Goal: Task Accomplishment & Management: Use online tool/utility

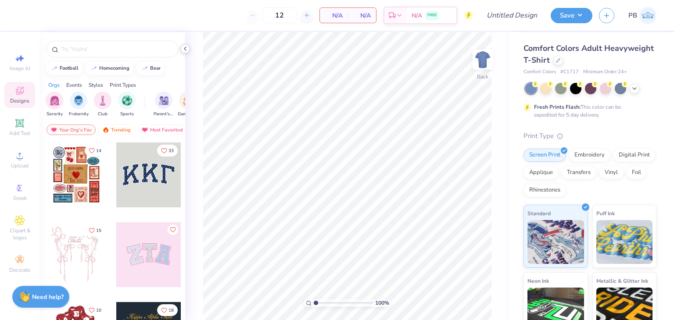
click at [187, 48] on icon at bounding box center [185, 48] width 7 height 7
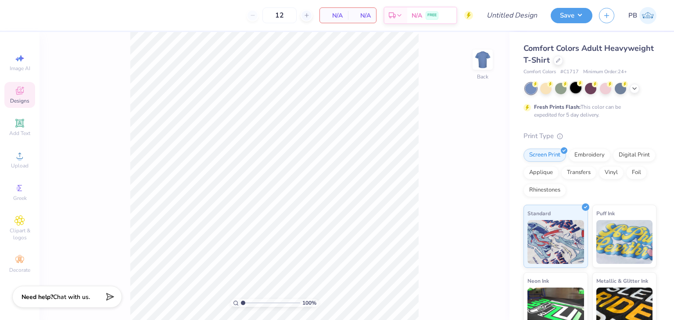
click at [574, 86] on div at bounding box center [575, 87] width 11 height 11
click at [616, 61] on div "Comfort Colors Adult Heavyweight T-Shirt" at bounding box center [590, 55] width 133 height 24
click at [563, 63] on div at bounding box center [558, 60] width 10 height 10
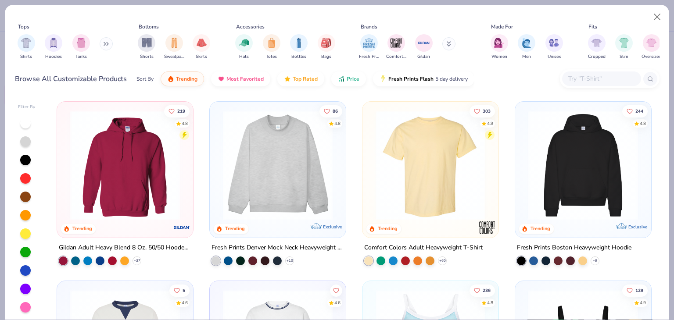
click at [604, 81] on input "text" at bounding box center [601, 79] width 68 height 10
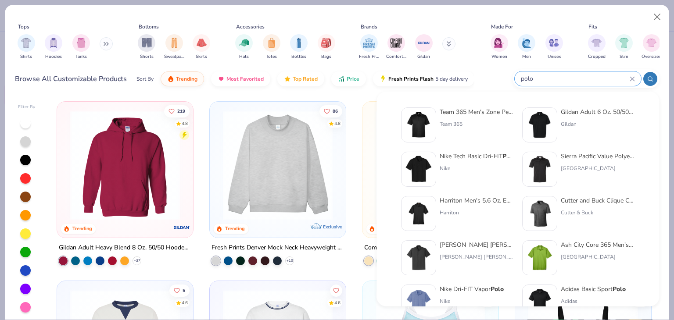
type input "polo"
click at [470, 171] on div "Nike" at bounding box center [477, 169] width 74 height 8
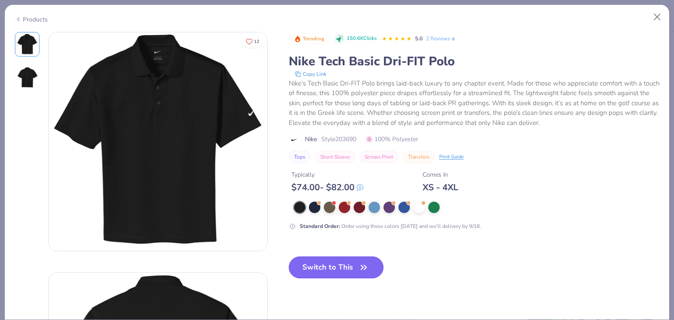
click at [330, 265] on button "Switch to This" at bounding box center [336, 268] width 95 height 22
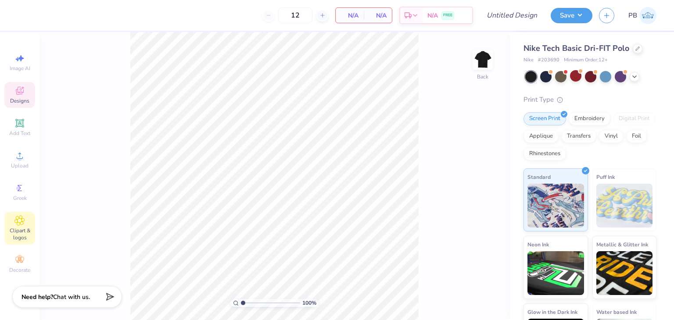
drag, startPoint x: 13, startPoint y: 229, endPoint x: 22, endPoint y: 218, distance: 14.3
click at [13, 229] on span "Clipart & logos" at bounding box center [19, 234] width 31 height 14
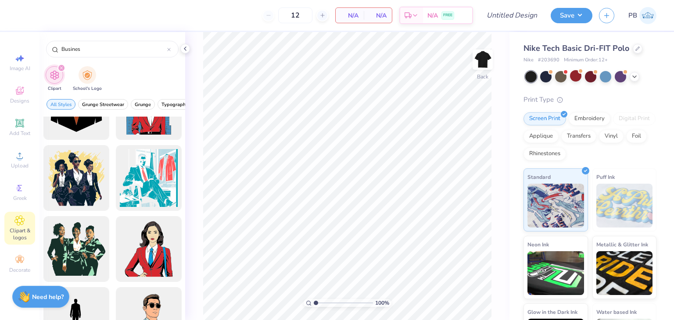
scroll to position [132, 0]
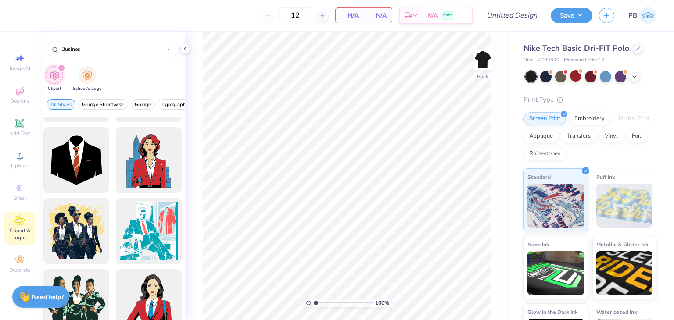
type input "Busines"
drag, startPoint x: 184, startPoint y: 49, endPoint x: 178, endPoint y: 143, distance: 94.5
click at [184, 49] on icon at bounding box center [185, 48] width 7 height 7
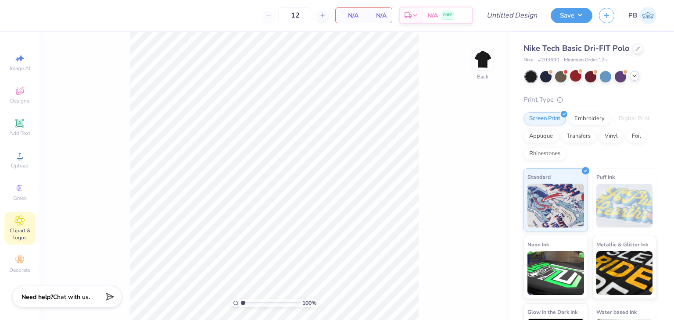
click at [637, 79] on icon at bounding box center [634, 75] width 7 height 7
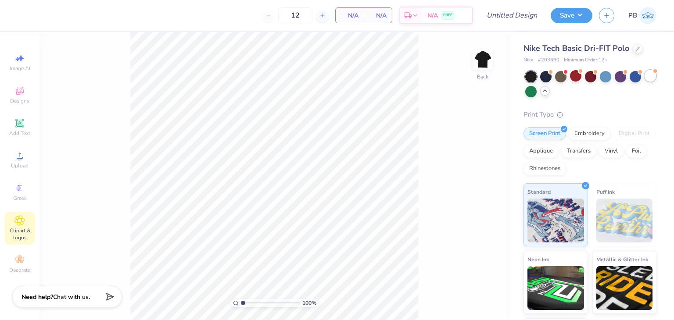
click at [645, 82] on div at bounding box center [650, 75] width 11 height 11
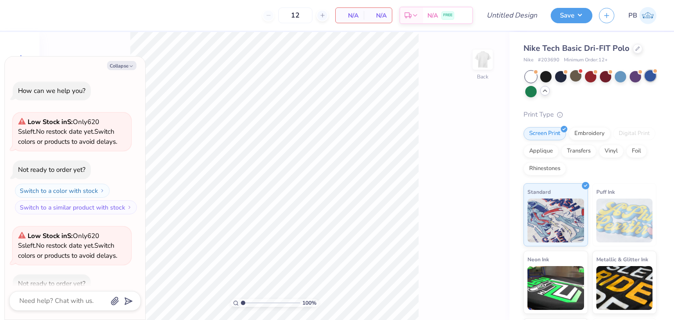
scroll to position [48, 0]
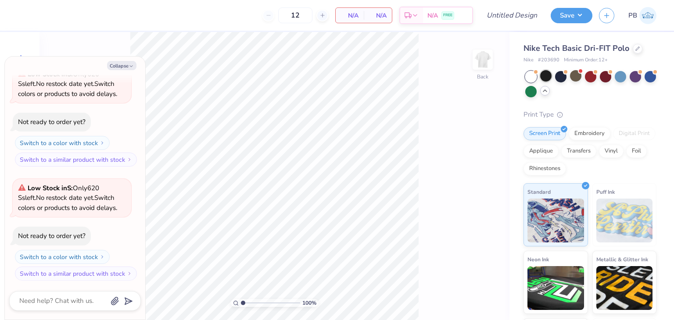
click at [549, 78] on div at bounding box center [545, 75] width 11 height 11
click at [125, 69] on button "Collapse" at bounding box center [121, 65] width 29 height 9
type textarea "x"
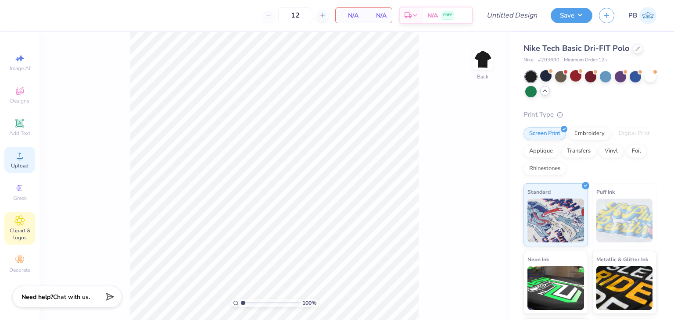
click at [22, 155] on icon at bounding box center [19, 156] width 11 height 11
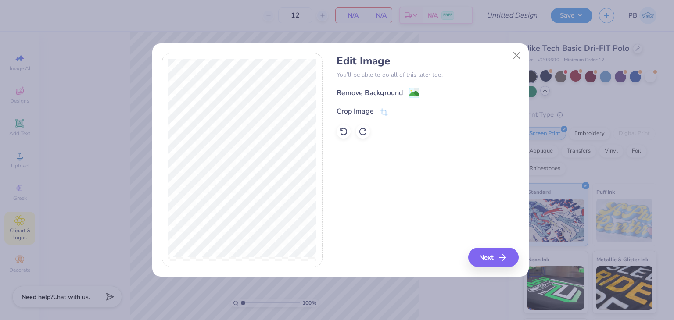
click at [408, 92] on div "Remove Background" at bounding box center [378, 92] width 83 height 11
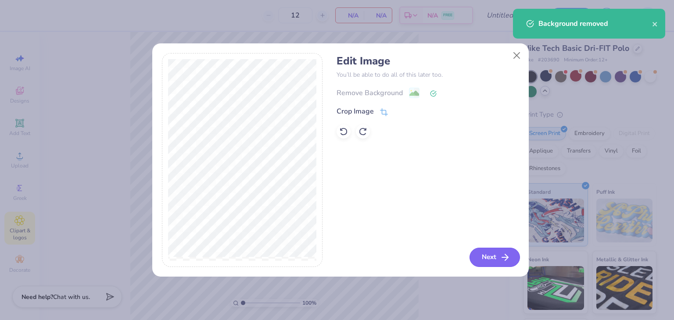
click at [483, 258] on button "Next" at bounding box center [495, 257] width 50 height 19
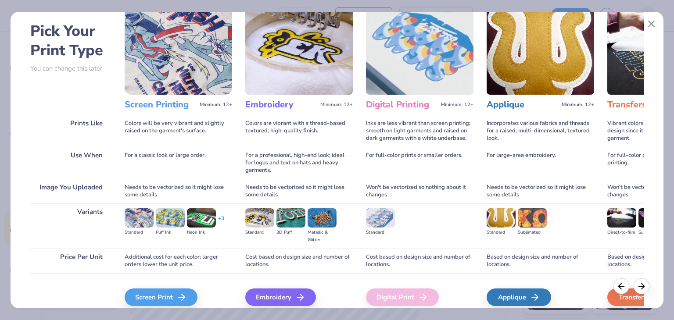
scroll to position [73, 0]
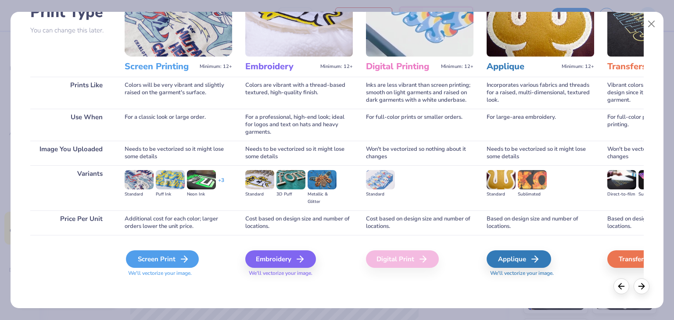
click at [164, 262] on div "Screen Print" at bounding box center [162, 260] width 73 height 18
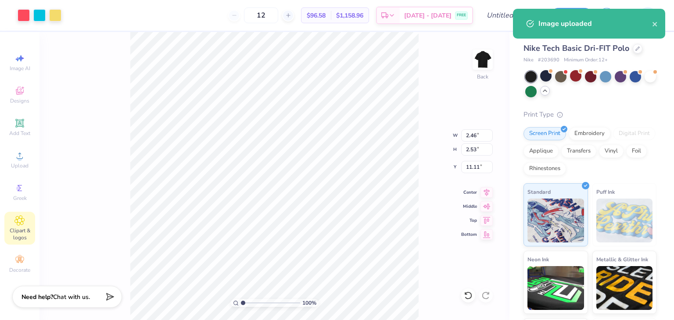
type input "1.74"
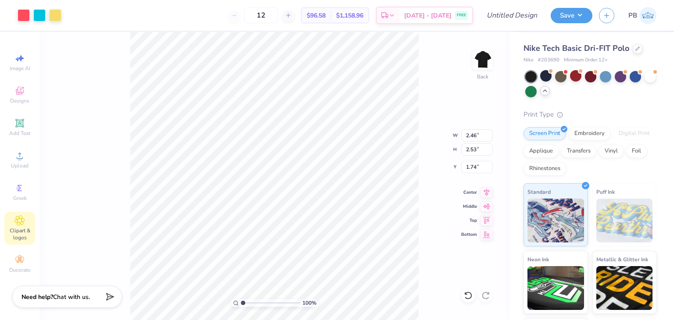
type input "3.15"
type input "3.23"
type input "2.38"
drag, startPoint x: 30, startPoint y: 124, endPoint x: 77, endPoint y: 124, distance: 47.0
click at [30, 124] on div "Add Text" at bounding box center [19, 128] width 31 height 26
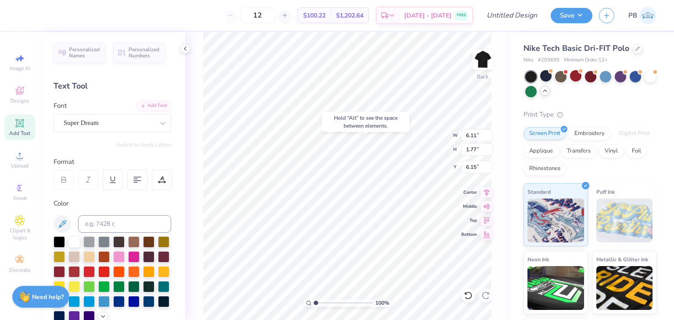
type input "6.15"
type input "3.96"
type input "1.15"
type textarea "T"
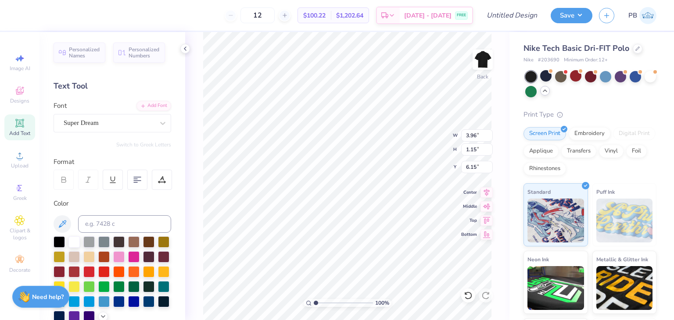
scroll to position [7, 4]
type textarea "Business Builders"
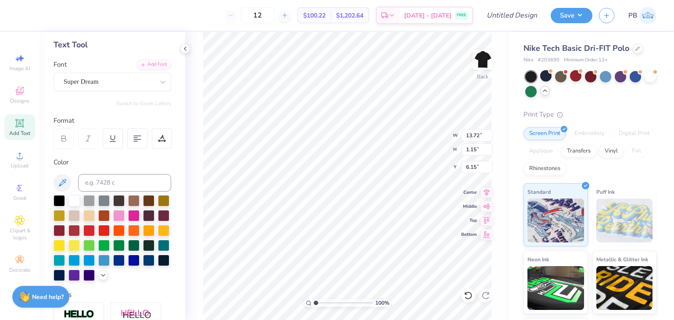
scroll to position [88, 0]
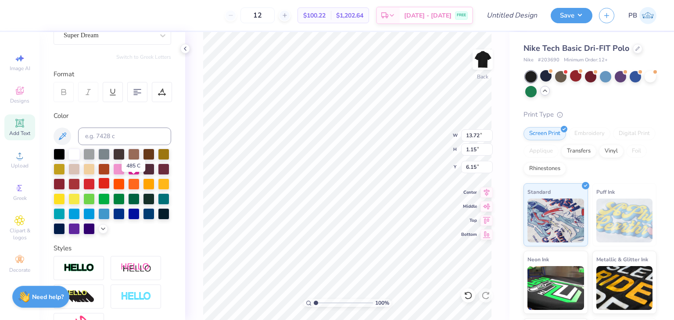
click at [110, 186] on div at bounding box center [103, 183] width 11 height 11
click at [75, 155] on div at bounding box center [73, 153] width 11 height 11
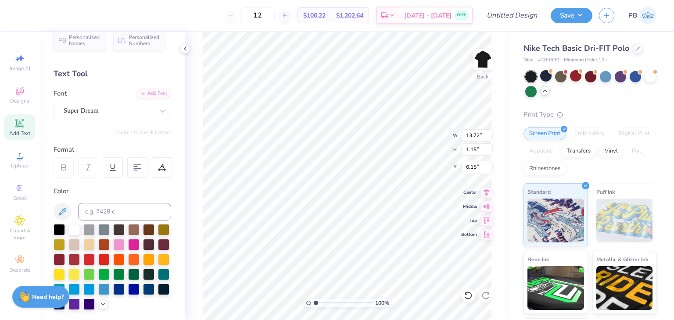
scroll to position [0, 0]
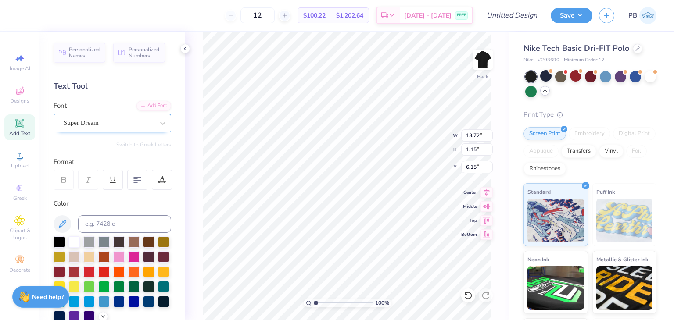
click at [122, 118] on div "Super Dream" at bounding box center [109, 123] width 92 height 14
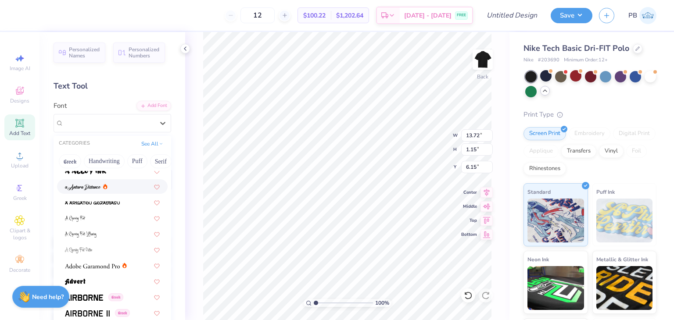
scroll to position [88, 0]
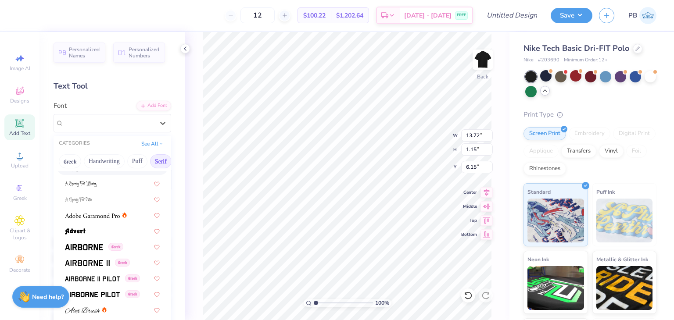
click at [162, 165] on button "Serif" at bounding box center [161, 161] width 22 height 14
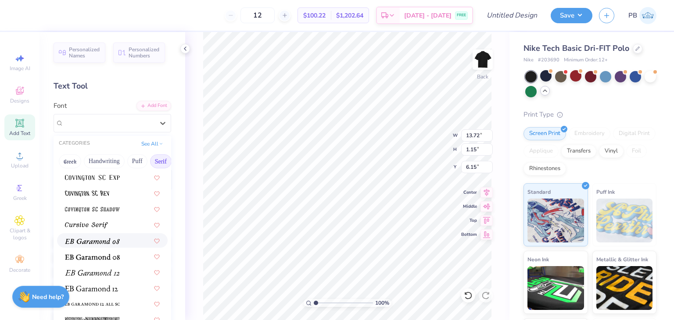
scroll to position [483, 0]
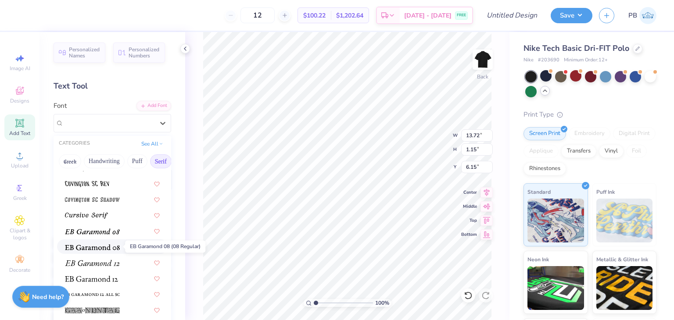
click at [107, 248] on img at bounding box center [92, 247] width 55 height 6
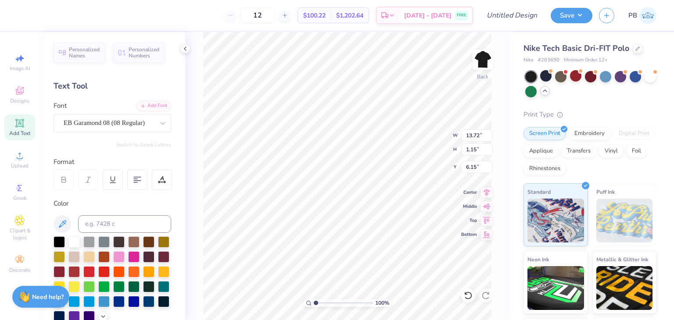
type input "10.40"
type input "1.13"
type input "6.16"
type input "5.80"
type input "0.63"
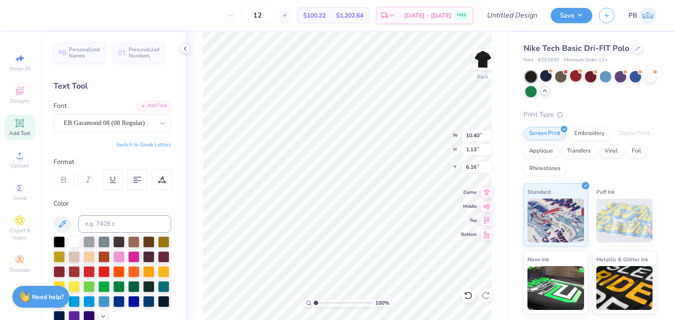
type input "6.66"
type input "6.01"
click at [636, 47] on icon at bounding box center [637, 48] width 4 height 4
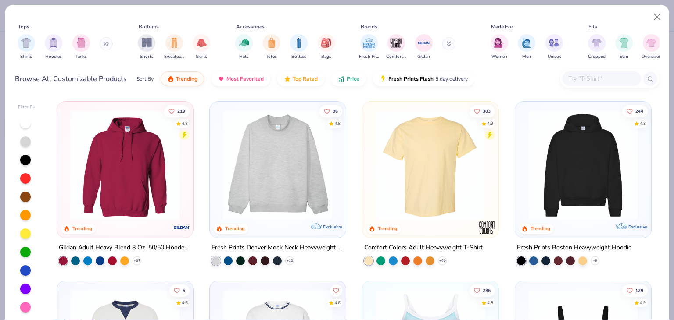
click at [454, 144] on img at bounding box center [430, 166] width 118 height 110
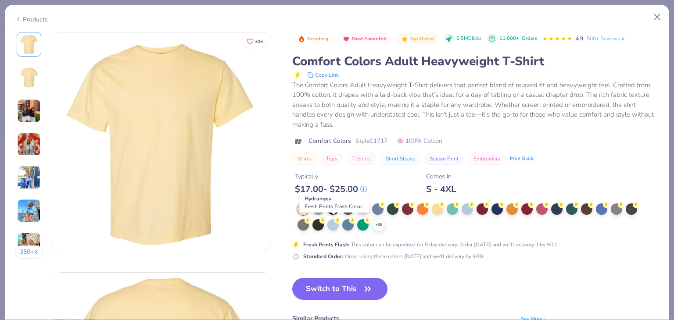
drag, startPoint x: 338, startPoint y: 225, endPoint x: 576, endPoint y: 160, distance: 247.1
click at [567, 157] on div "Shirts Tops T-Shirts Short Sleeve Screen Print Embroidery Print Guide" at bounding box center [475, 159] width 367 height 12
click at [381, 222] on icon at bounding box center [378, 225] width 7 height 7
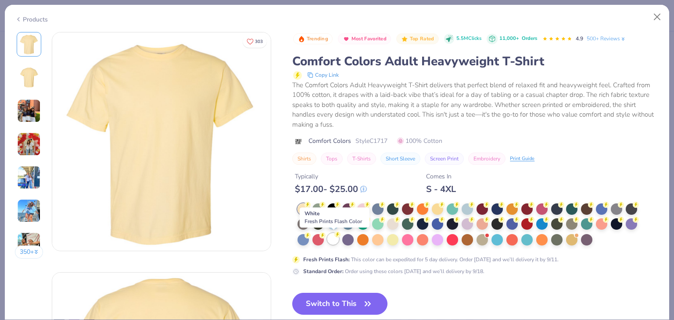
click at [335, 243] on div at bounding box center [332, 238] width 11 height 11
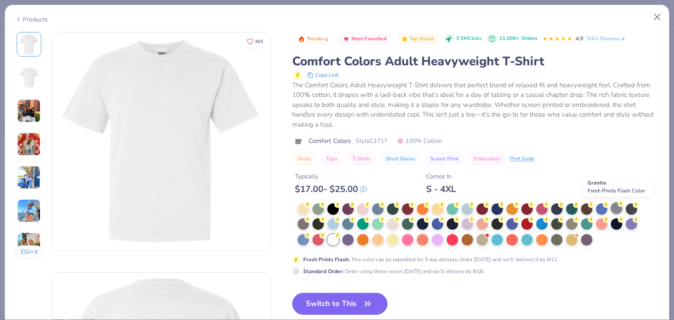
click at [614, 209] on div at bounding box center [616, 208] width 11 height 11
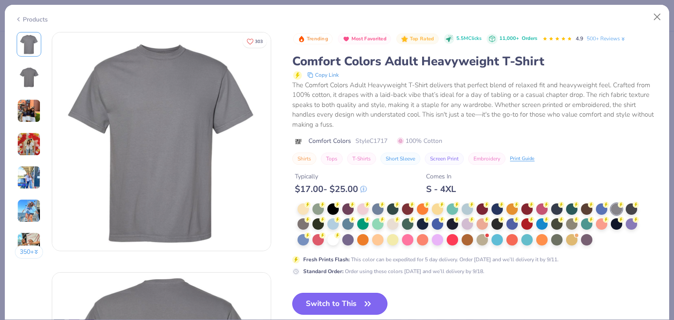
click at [348, 299] on button "Switch to This" at bounding box center [339, 304] width 95 height 22
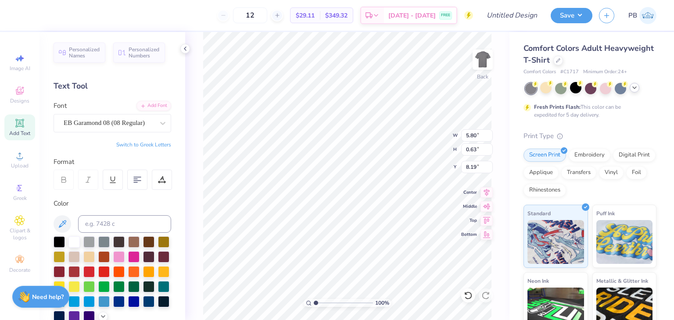
type input "8.19"
click at [16, 227] on span "Clipart & logos" at bounding box center [19, 234] width 31 height 14
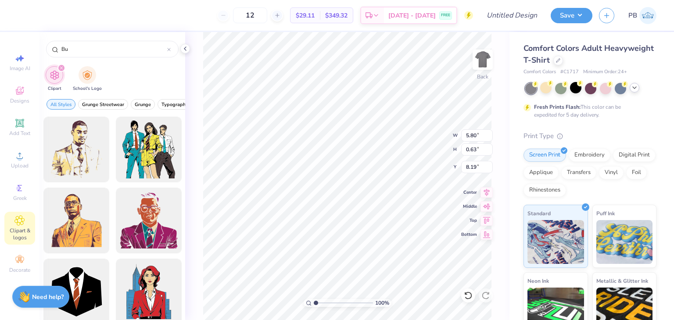
type input "B"
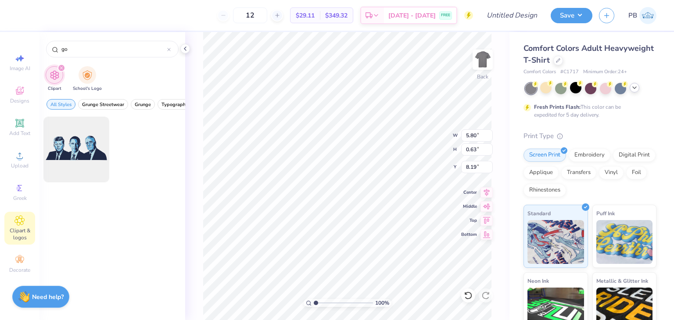
type input "g"
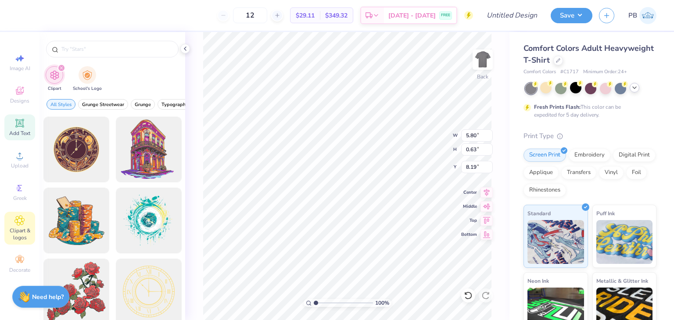
click at [25, 119] on icon at bounding box center [19, 123] width 11 height 11
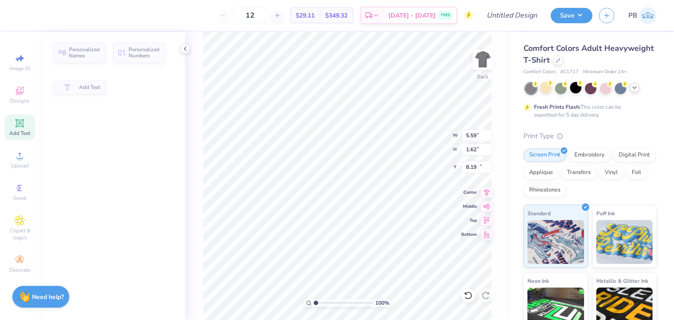
type input "5.59"
type input "1.62"
type input "11.69"
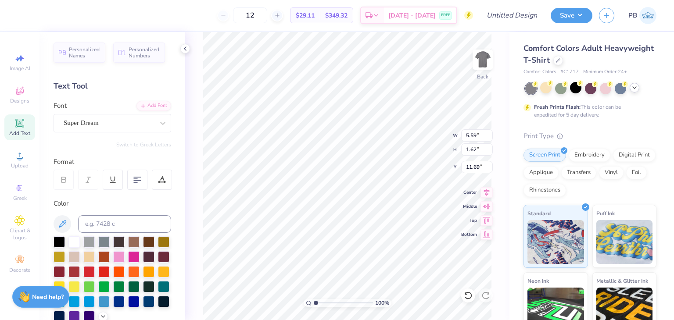
scroll to position [7, 1]
type textarea "T"
type textarea "USG"
type input "5.62"
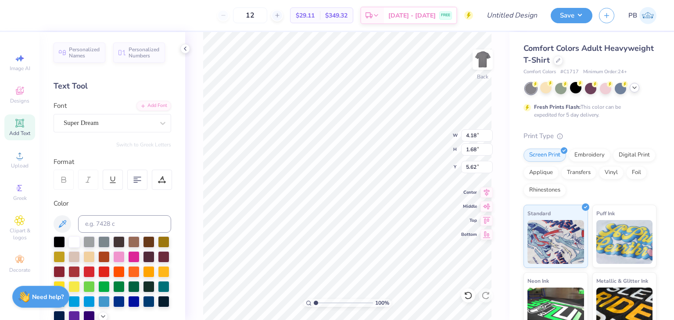
scroll to position [7, 1]
click at [110, 273] on div at bounding box center [103, 270] width 11 height 11
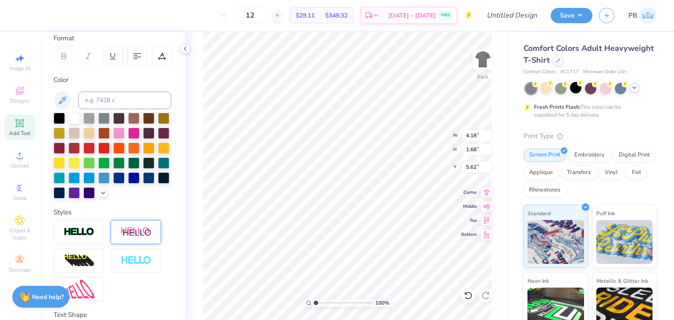
scroll to position [176, 0]
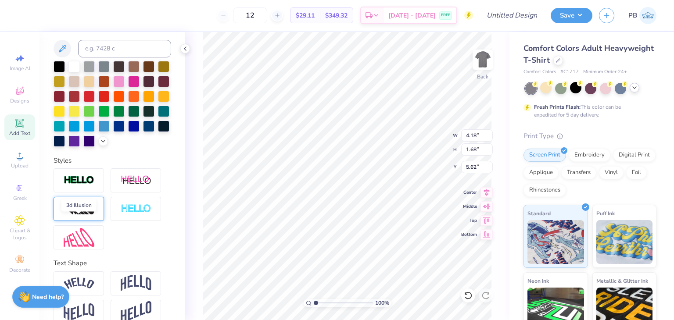
click at [89, 216] on img at bounding box center [79, 209] width 31 height 14
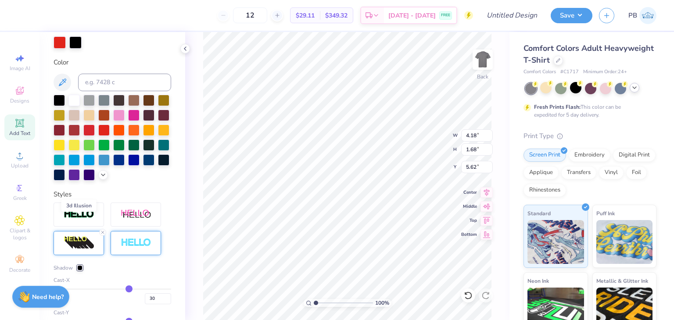
scroll to position [209, 0]
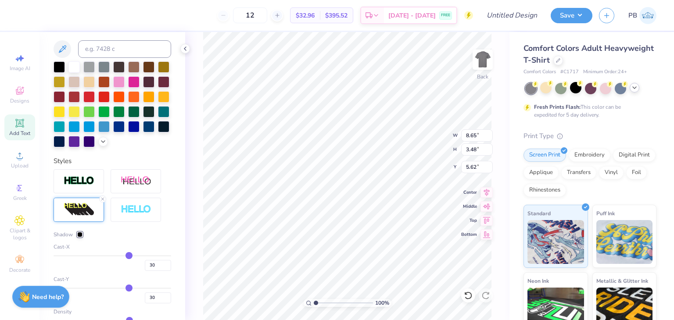
type input "8.65"
type input "3.48"
type input "3.96"
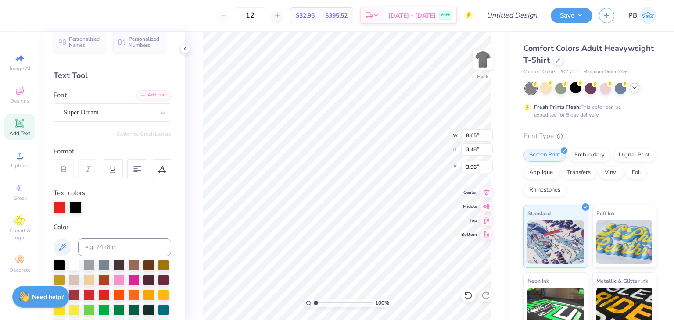
scroll to position [0, 0]
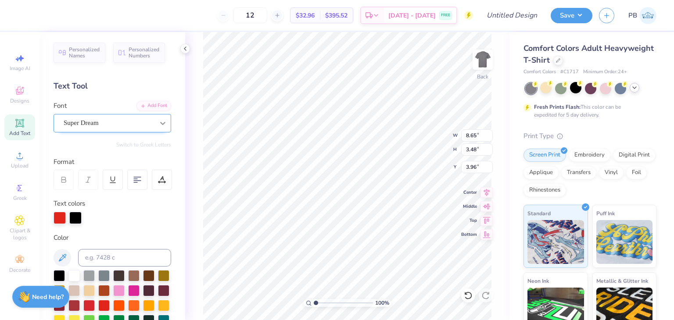
click at [158, 125] on icon at bounding box center [162, 123] width 9 height 9
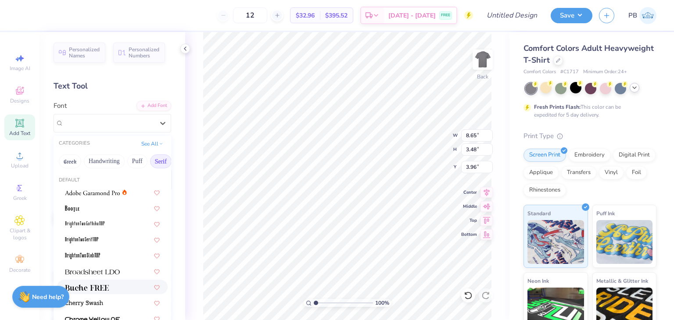
click at [104, 287] on img at bounding box center [87, 288] width 44 height 6
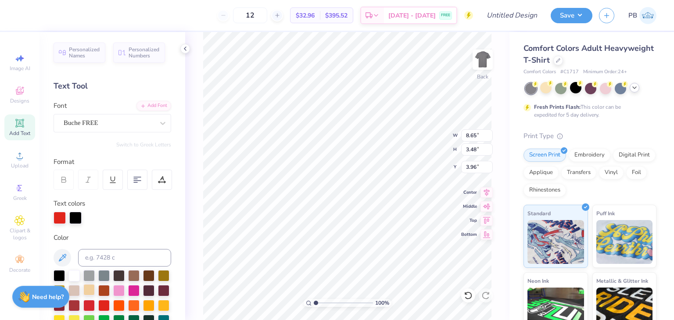
type input "9.04"
type input "3.26"
type input "4.04"
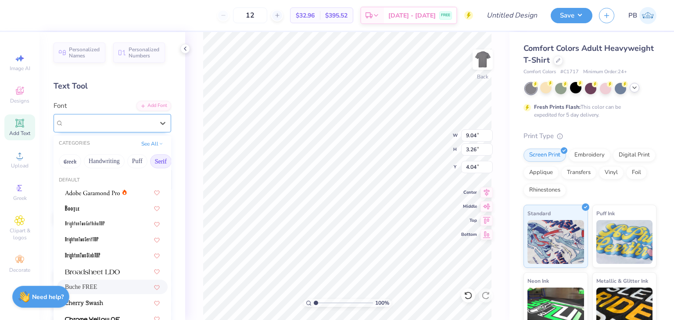
drag, startPoint x: 139, startPoint y: 118, endPoint x: 139, endPoint y: 129, distance: 10.5
click at [139, 118] on div "Buche FREE" at bounding box center [109, 123] width 92 height 14
drag, startPoint x: 118, startPoint y: 160, endPoint x: 140, endPoint y: 149, distance: 25.1
click at [140, 149] on div "CATEGORIES See All Greek Handwriting Puff Serif Bold Calligraphy Retro Sans Ser…" at bounding box center [113, 153] width 118 height 35
click at [150, 146] on button "See All" at bounding box center [152, 143] width 27 height 9
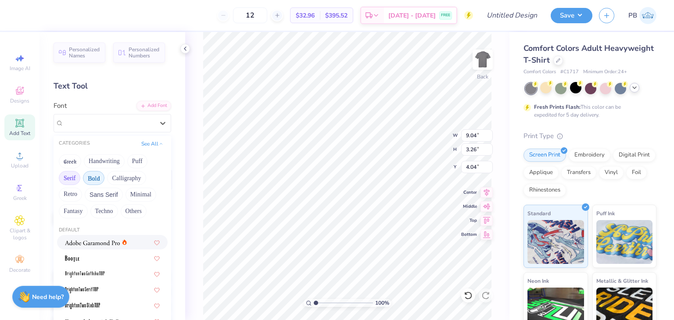
click at [99, 177] on button "Bold" at bounding box center [94, 178] width 22 height 14
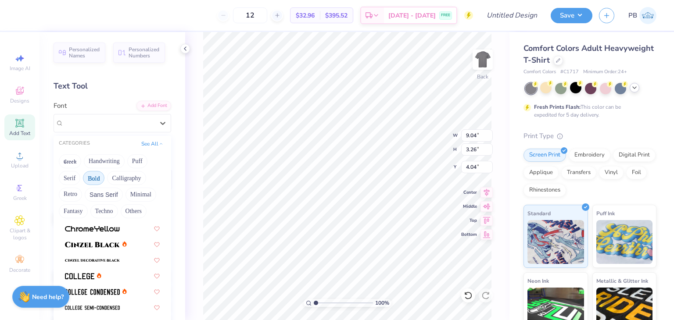
scroll to position [132, 0]
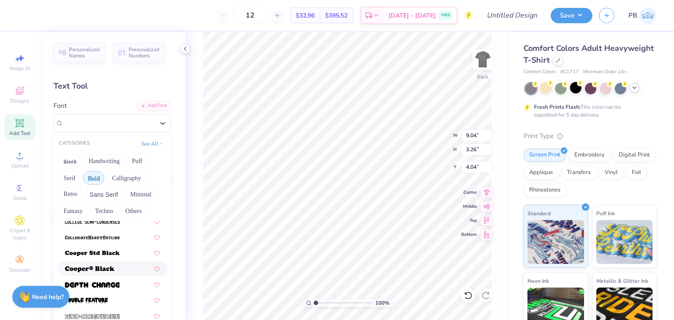
click at [106, 268] on img at bounding box center [90, 269] width 50 height 6
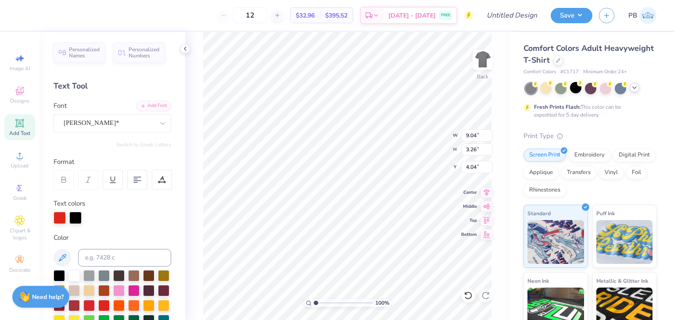
type input "10.86"
type input "3.59"
type input "3.84"
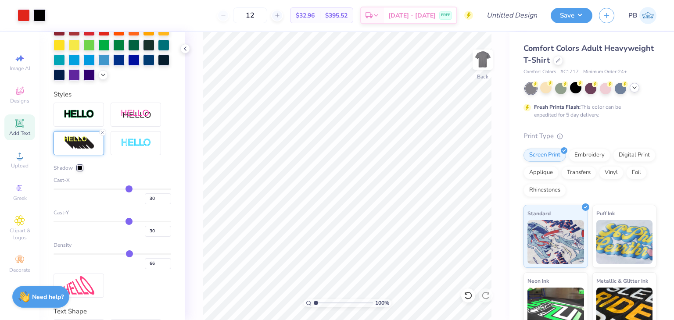
scroll to position [307, 0]
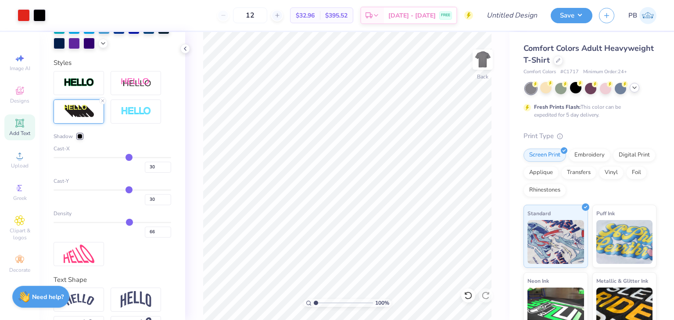
type input "29"
type input "23"
type input "17"
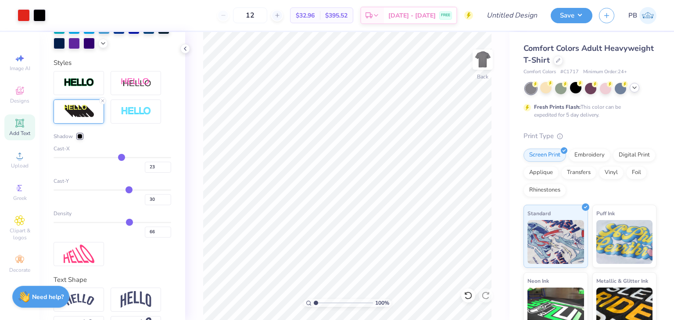
type input "17"
type input "13"
type input "10"
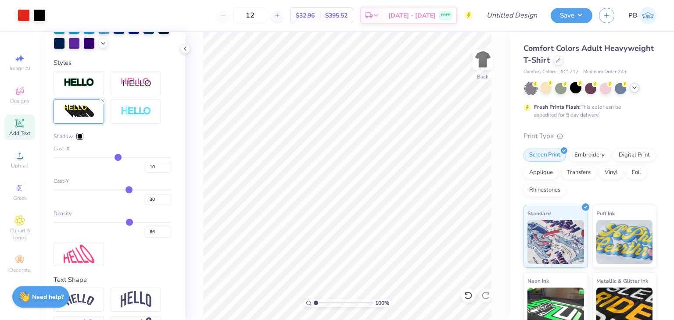
type input "5"
type input "3"
type input "1"
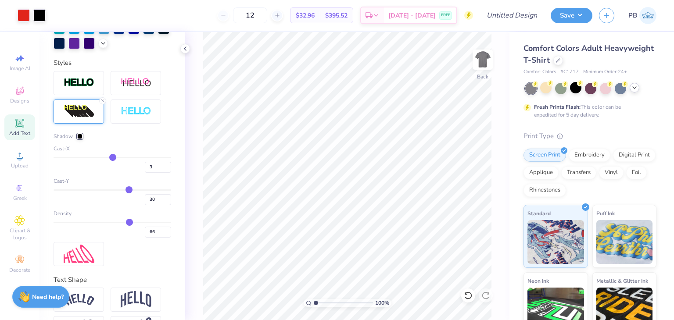
type input "1"
drag, startPoint x: 124, startPoint y: 172, endPoint x: 109, endPoint y: 171, distance: 14.9
click at [109, 158] on input "range" at bounding box center [113, 157] width 118 height 1
type input "2"
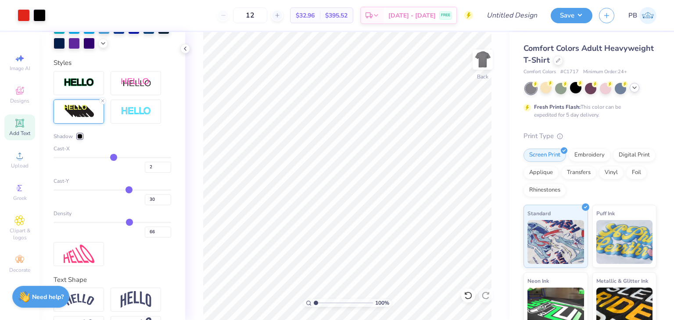
type input "5"
type input "7"
type input "9"
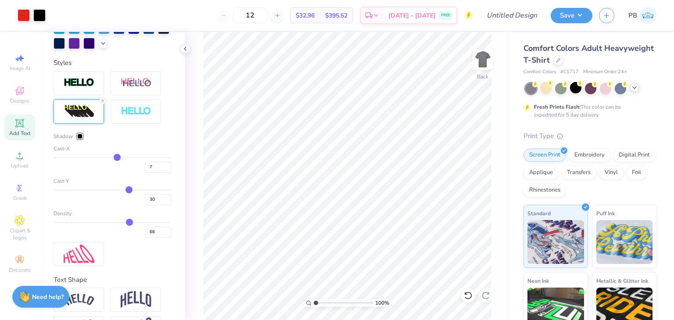
type input "9"
type input "12"
type input "13"
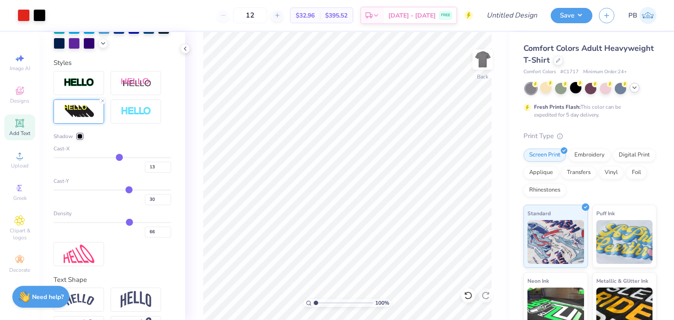
type input "15"
type input "16"
type input "17"
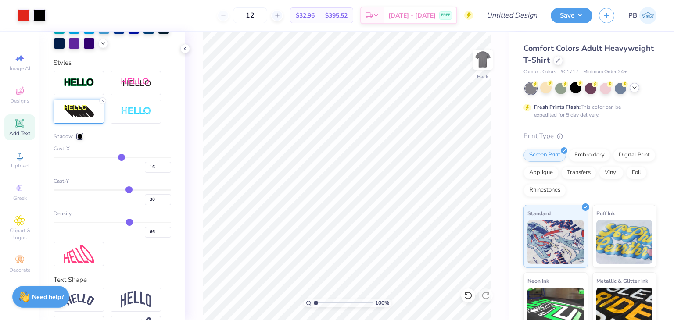
type input "17"
type input "19"
type input "21"
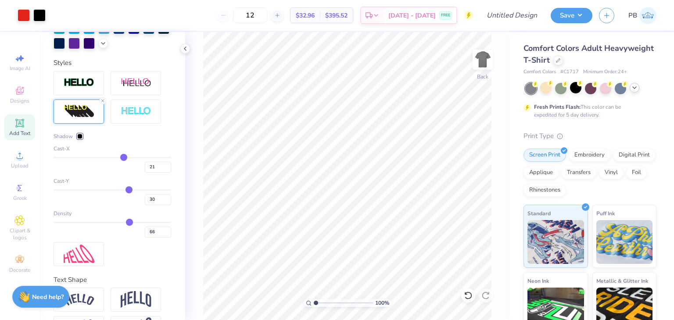
type input "22"
type input "23"
type input "25"
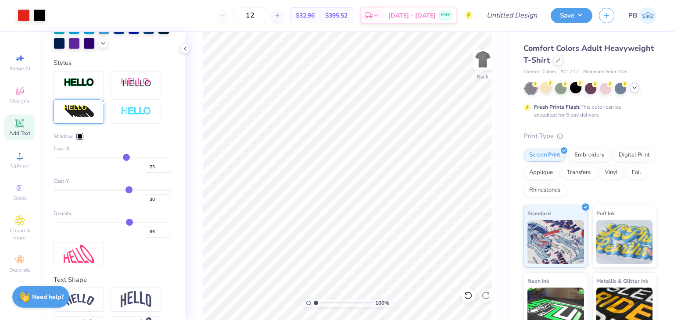
type input "25"
type input "26"
type input "28"
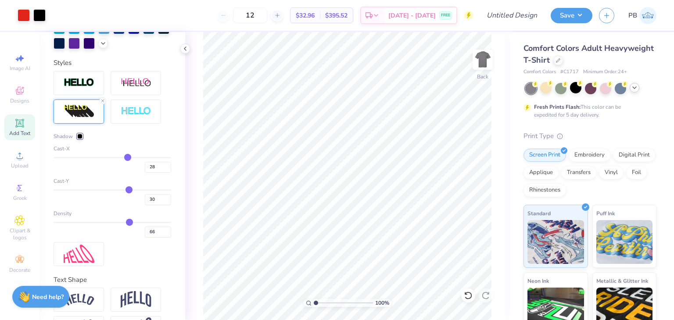
type input "29"
type input "30"
type input "31"
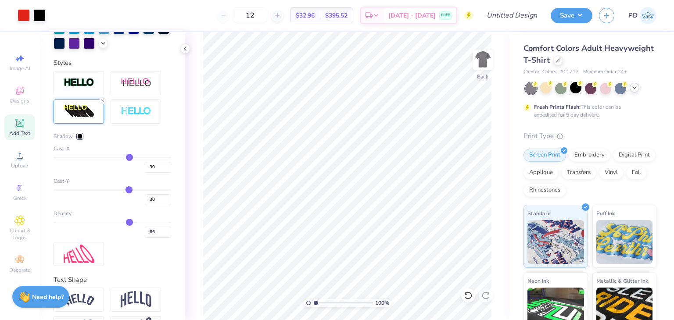
type input "31"
drag, startPoint x: 109, startPoint y: 171, endPoint x: 125, endPoint y: 171, distance: 15.4
click at [125, 158] on input "range" at bounding box center [113, 157] width 118 height 1
type input "28"
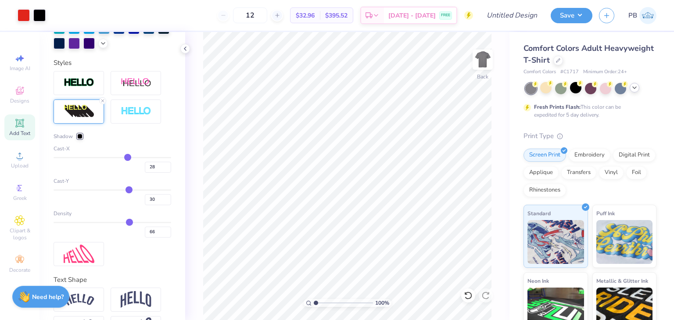
type input "26"
type input "25"
type input "19"
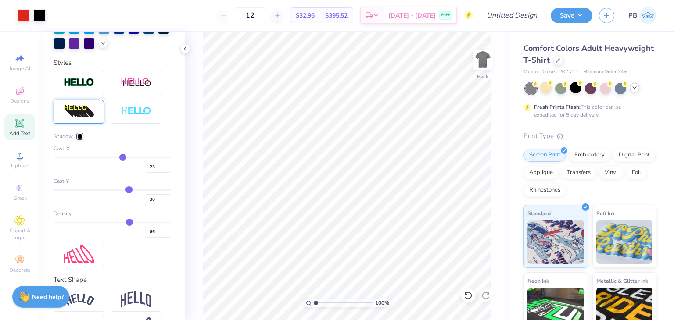
type input "19"
type input "13"
type input "2"
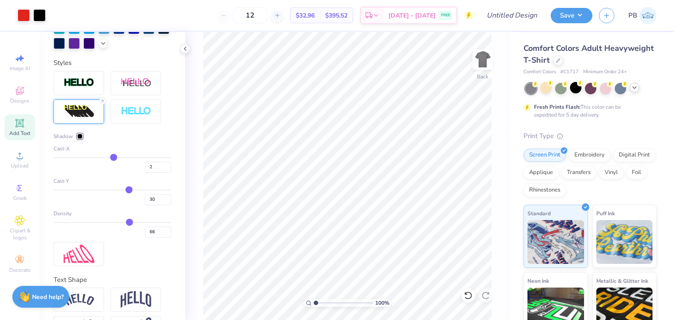
type input "-10"
type input "-21"
type input "-25"
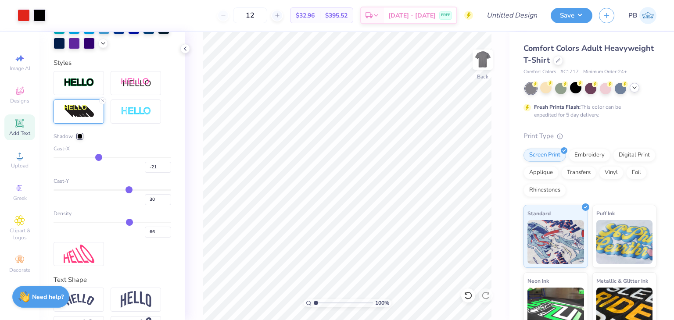
type input "-25"
type input "-27"
drag, startPoint x: 125, startPoint y: 171, endPoint x: 95, endPoint y: 173, distance: 29.9
click at [95, 158] on input "range" at bounding box center [113, 157] width 118 height 1
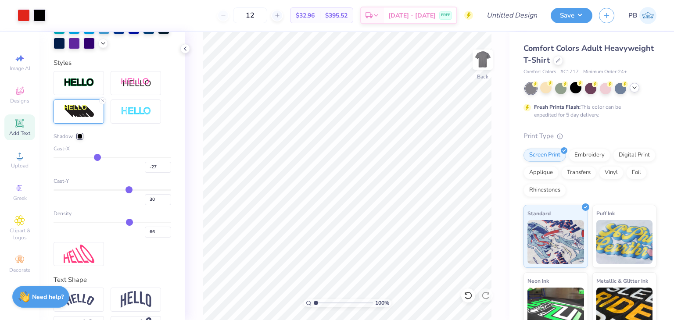
drag, startPoint x: 98, startPoint y: 174, endPoint x: 105, endPoint y: 176, distance: 6.7
click at [105, 173] on div "-27" at bounding box center [113, 165] width 118 height 16
type input "-29"
type input "-27"
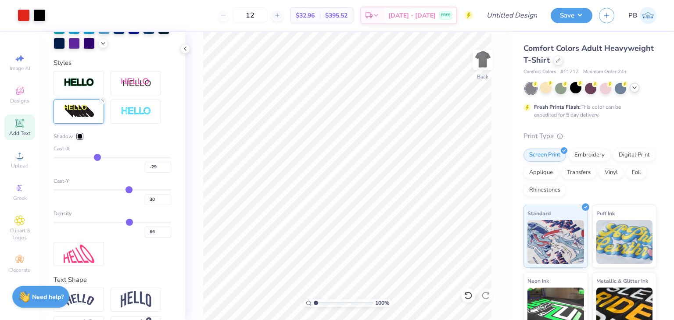
type input "-27"
type input "-26"
type input "-24"
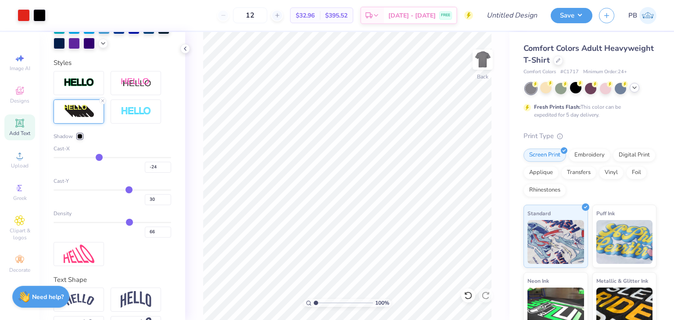
type input "-23"
type input "-21"
type input "-20"
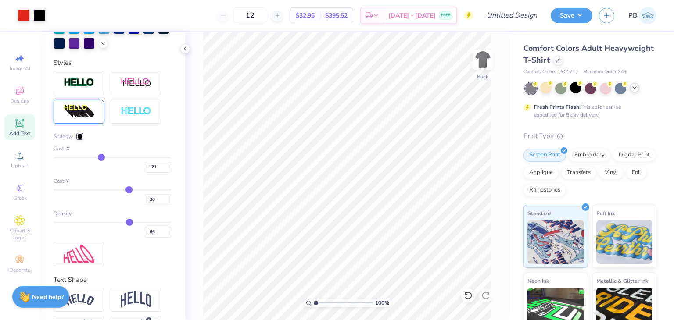
type input "-20"
type input "-19"
type input "-18"
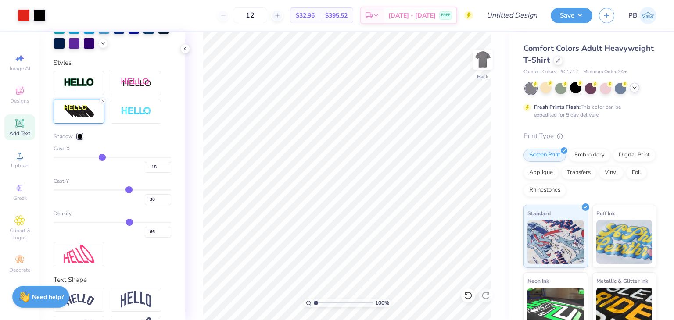
type input "-17"
type input "-16"
type input "-15"
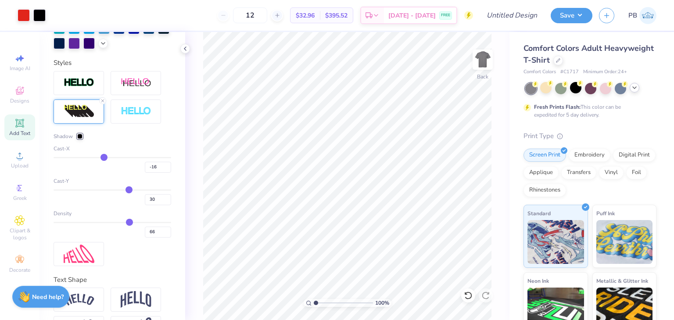
type input "-15"
type input "-14"
type input "-13"
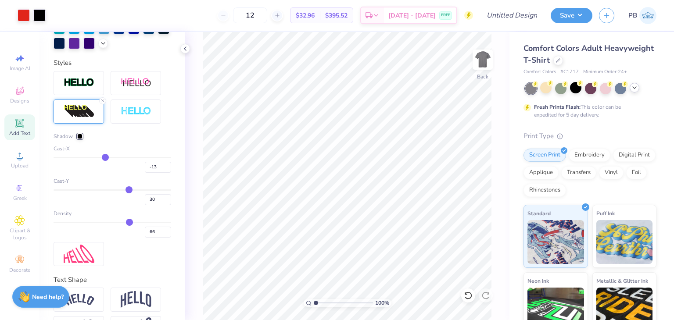
type input "-12"
type input "-11"
type input "-10"
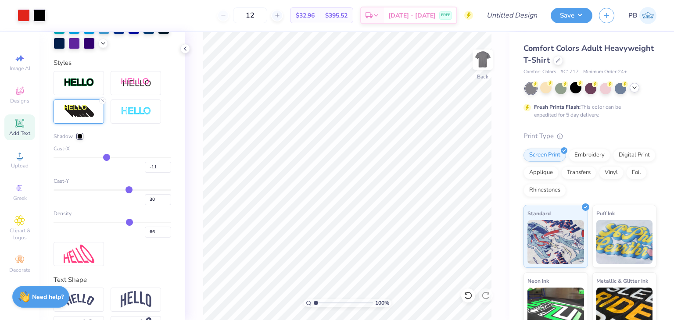
type input "-10"
type input "-9"
type input "-8"
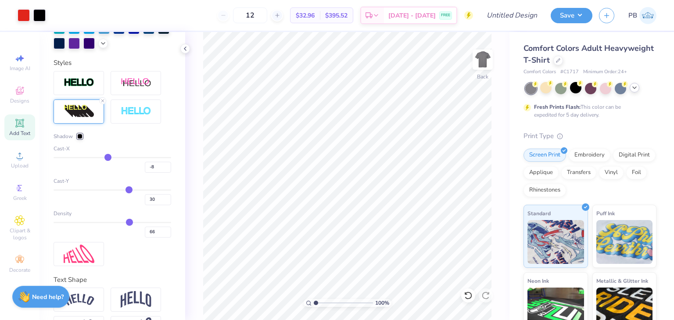
type input "-6"
type input "-4"
type input "-3"
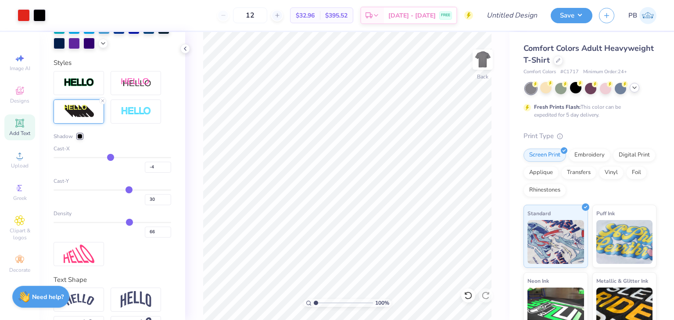
type input "-3"
type input "-2"
type input "-1"
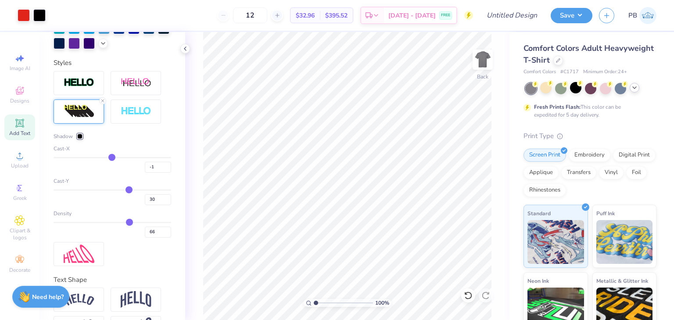
type input "0"
type input "1"
type input "2"
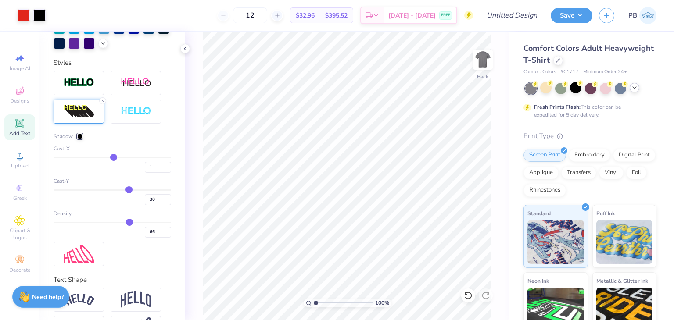
type input "2"
type input "3"
type input "4"
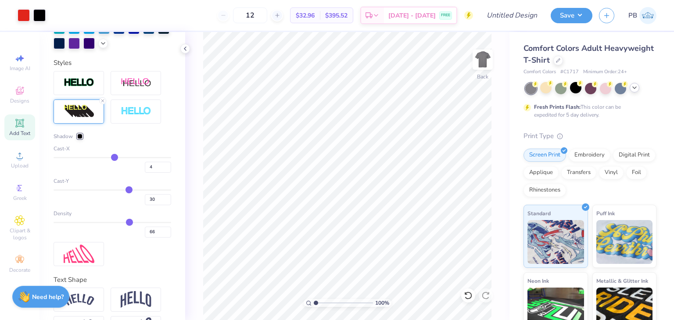
type input "5"
type input "6"
drag, startPoint x: 93, startPoint y: 174, endPoint x: 112, endPoint y: 174, distance: 18.9
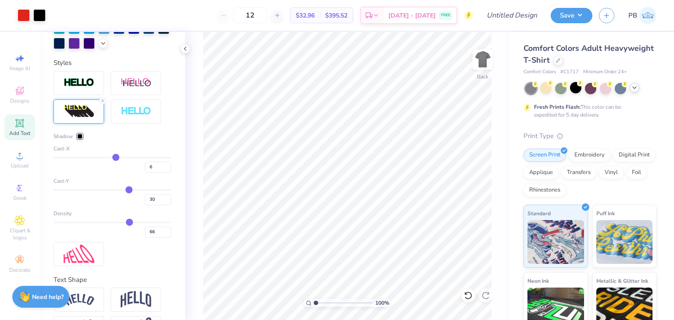
type input "6"
click at [112, 158] on input "range" at bounding box center [113, 157] width 118 height 1
type input "3.99"
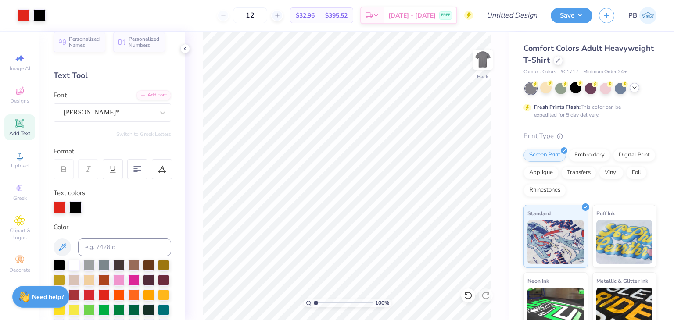
scroll to position [0, 0]
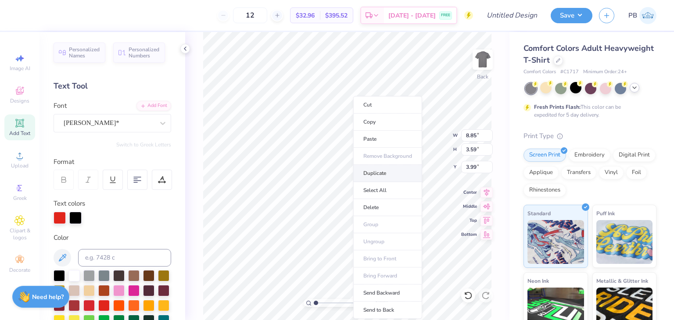
click at [382, 170] on li "Duplicate" at bounding box center [387, 173] width 69 height 17
type input "8.36"
type textarea "U"
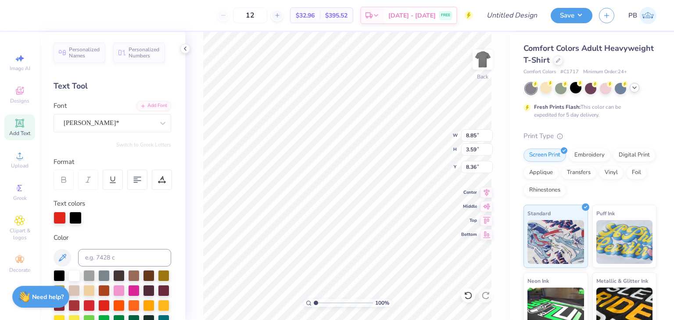
type textarea "[DATE]-[DATE]"
type input "14.17"
type input "2.60"
type input "8.87"
type input "9.75"
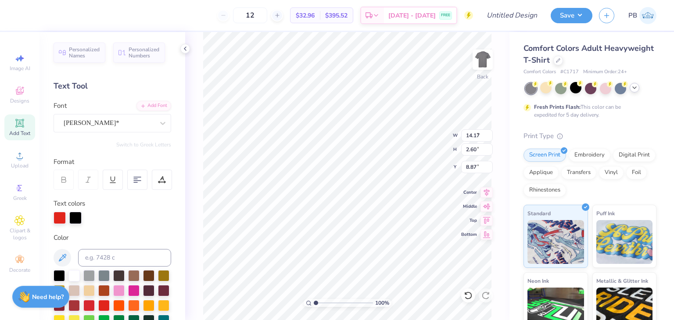
type input "1.79"
type input "7.58"
click at [80, 215] on div at bounding box center [75, 218] width 12 height 12
click at [75, 218] on div at bounding box center [75, 218] width 12 height 12
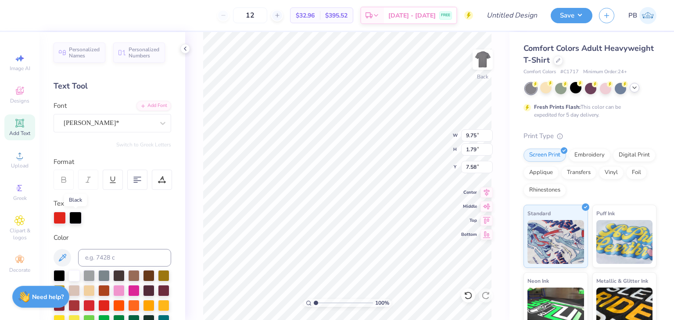
click at [79, 217] on div at bounding box center [75, 218] width 12 height 12
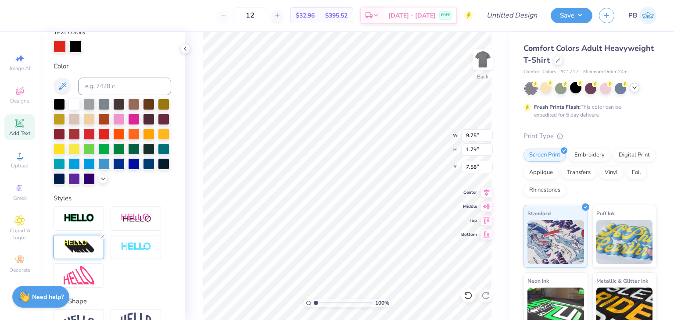
scroll to position [219, 0]
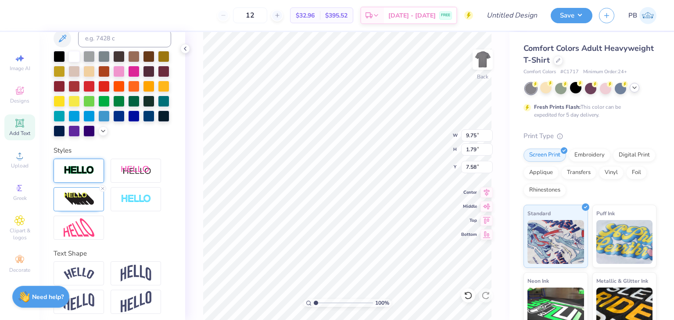
click at [97, 183] on div at bounding box center [79, 171] width 50 height 24
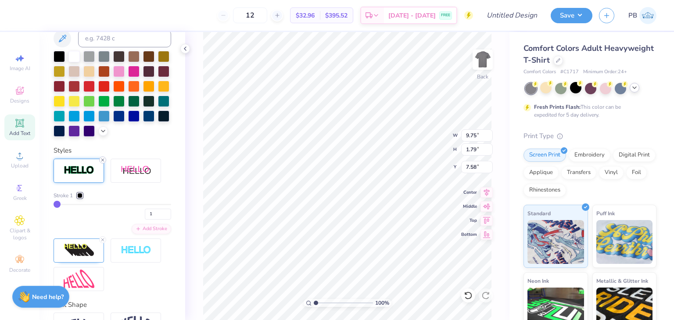
click at [104, 163] on icon at bounding box center [102, 160] width 5 height 5
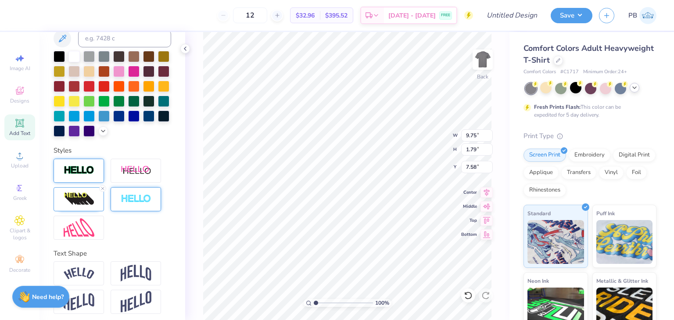
click at [136, 204] on img at bounding box center [136, 199] width 31 height 10
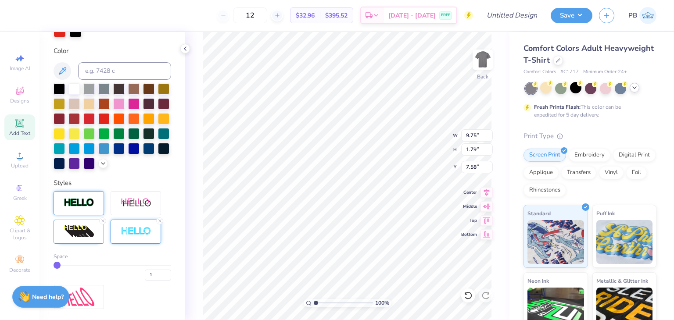
scroll to position [132, 0]
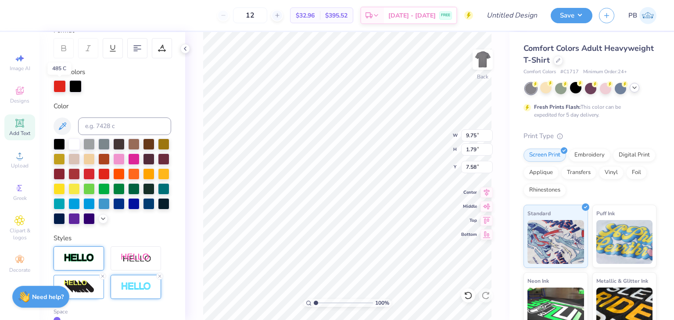
click at [57, 88] on div at bounding box center [60, 86] width 12 height 12
click at [78, 87] on div at bounding box center [75, 86] width 12 height 12
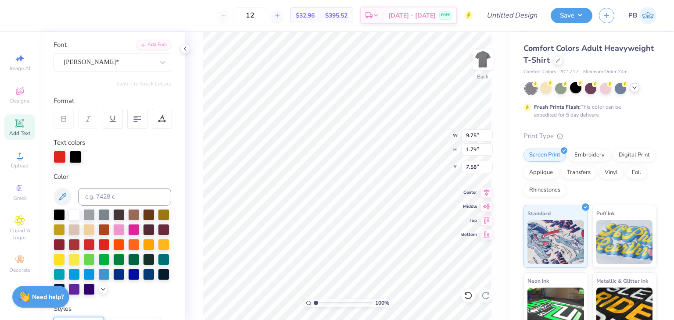
scroll to position [56, 0]
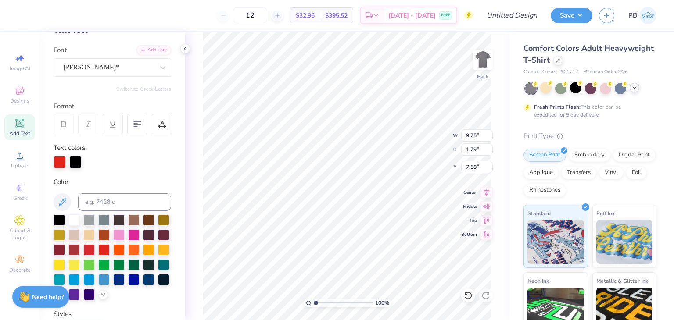
click at [65, 160] on div at bounding box center [60, 162] width 12 height 12
click at [79, 164] on div at bounding box center [75, 162] width 12 height 12
click at [75, 164] on div at bounding box center [75, 162] width 12 height 12
click at [79, 224] on div at bounding box center [73, 219] width 11 height 11
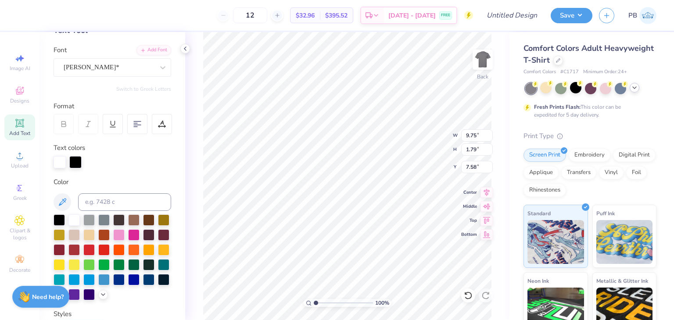
click at [76, 163] on div at bounding box center [75, 162] width 12 height 12
click at [74, 215] on div at bounding box center [73, 219] width 11 height 11
click at [56, 165] on div at bounding box center [60, 162] width 12 height 12
click at [110, 250] on div at bounding box center [103, 249] width 11 height 11
click at [71, 163] on div at bounding box center [75, 162] width 12 height 12
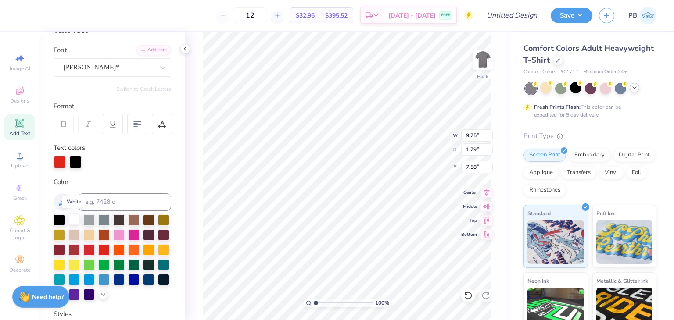
click at [75, 220] on div at bounding box center [73, 219] width 11 height 11
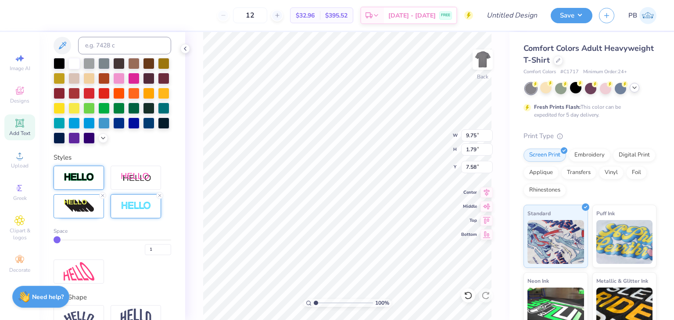
scroll to position [275, 0]
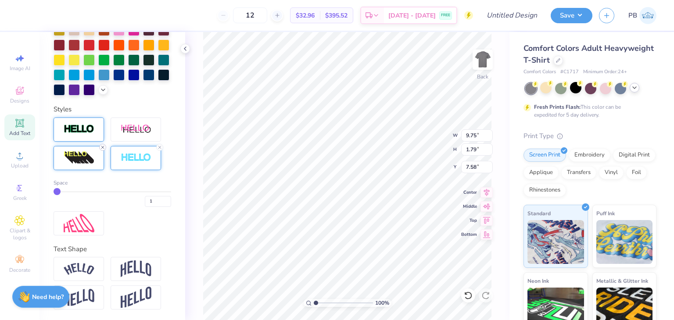
click at [100, 147] on icon at bounding box center [102, 147] width 5 height 5
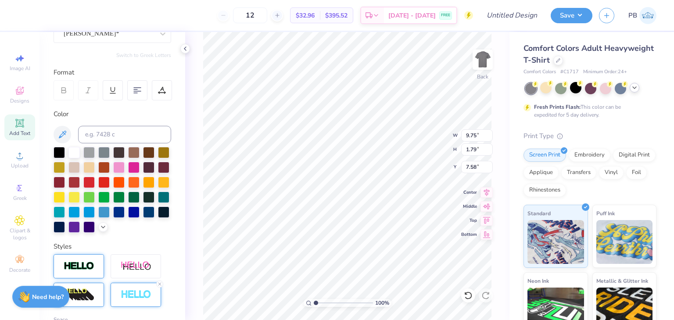
scroll to position [109, 0]
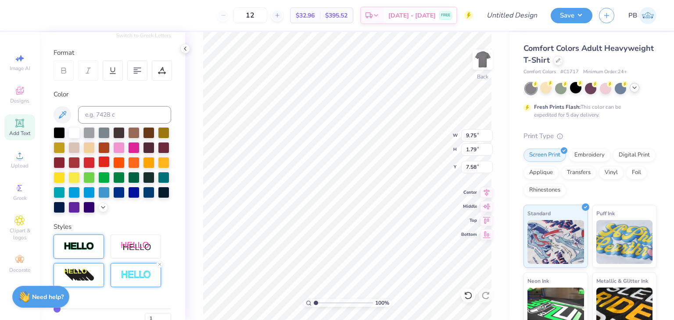
click at [110, 161] on div at bounding box center [103, 161] width 11 height 11
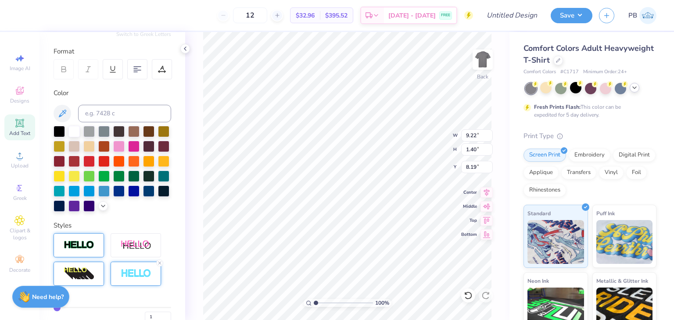
type input "8.19"
type input "6.91"
type input "1.05"
type input "8.01"
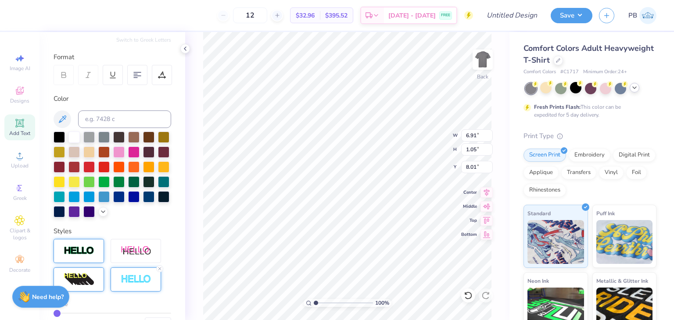
scroll to position [22, 0]
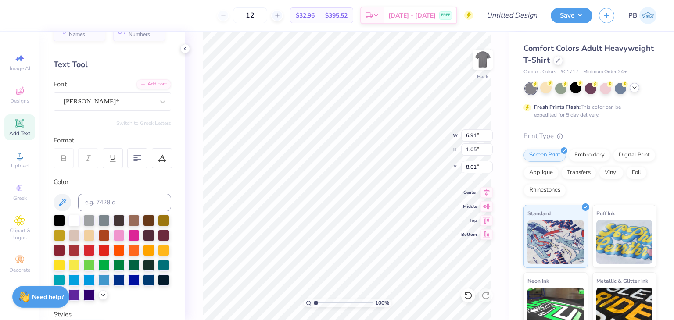
click at [63, 156] on icon at bounding box center [64, 158] width 8 height 8
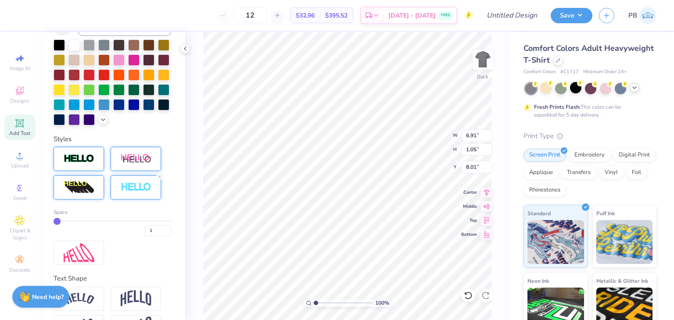
scroll to position [241, 0]
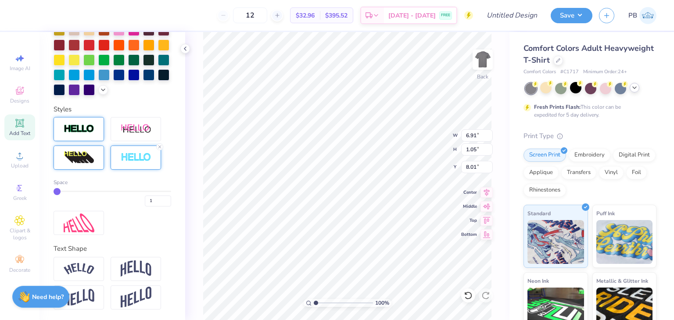
type input "2"
type input "3"
drag, startPoint x: 59, startPoint y: 192, endPoint x: 68, endPoint y: 192, distance: 8.8
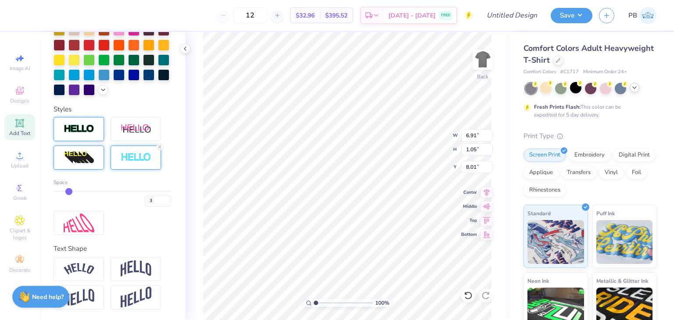
type input "3"
click at [68, 192] on input "range" at bounding box center [113, 191] width 118 height 1
type input "6.94"
type input "1.08"
type input "7.99"
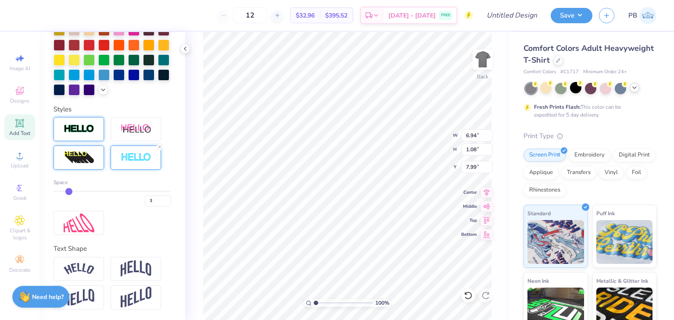
click at [193, 201] on div "100 % Back W 6.94 6.94 " H 1.08 1.08 " Y 7.99 7.99 " Center Middle Top Bottom" at bounding box center [347, 176] width 324 height 288
